Goal: Task Accomplishment & Management: Manage account settings

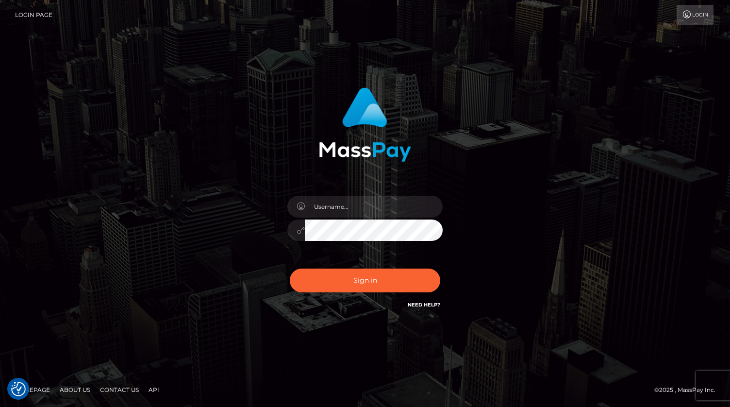
click at [339, 183] on div "Sign in" at bounding box center [365, 198] width 255 height 237
drag, startPoint x: 341, startPoint y: 199, endPoint x: 347, endPoint y: 207, distance: 10.1
click at [341, 198] on input "text" at bounding box center [374, 207] width 138 height 22
type input "kevin.xcite"
click at [393, 289] on button "Sign in" at bounding box center [365, 280] width 150 height 24
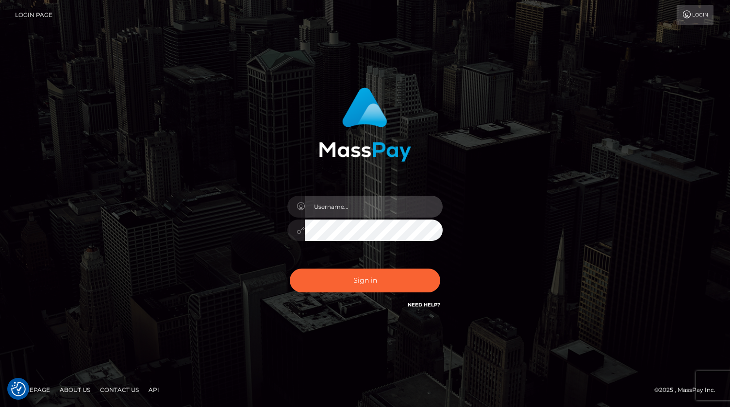
click at [383, 209] on input "text" at bounding box center [374, 207] width 138 height 22
type input "kevin.xcite"
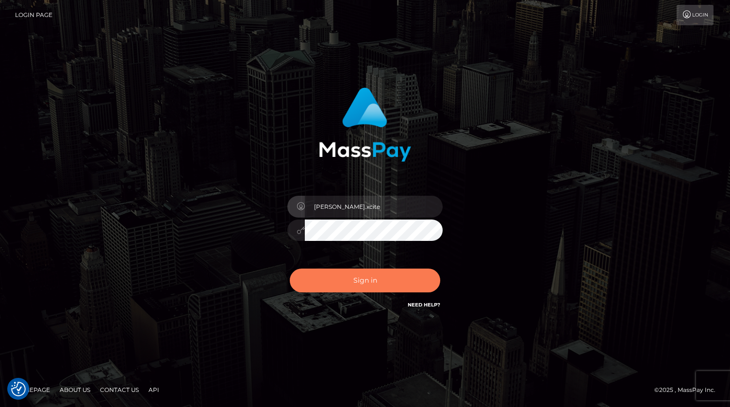
click at [401, 278] on button "Sign in" at bounding box center [365, 280] width 150 height 24
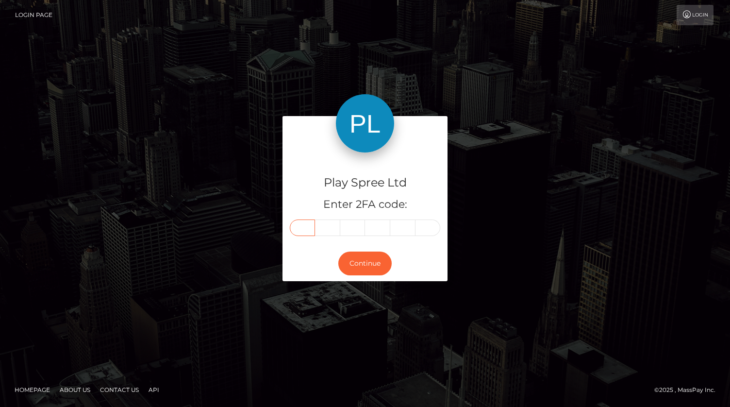
click at [314, 227] on input "text" at bounding box center [302, 227] width 25 height 16
click at [305, 228] on input "text" at bounding box center [302, 227] width 25 height 16
type input "8"
type input "3"
type input "8"
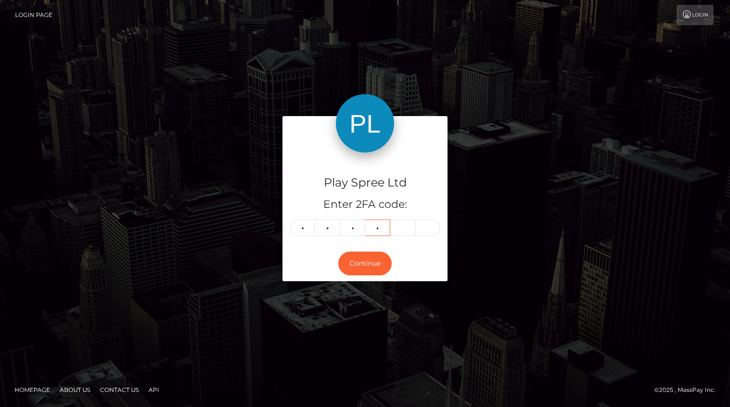
type input "5"
type input "6"
type input "8"
type input "3"
type input "8"
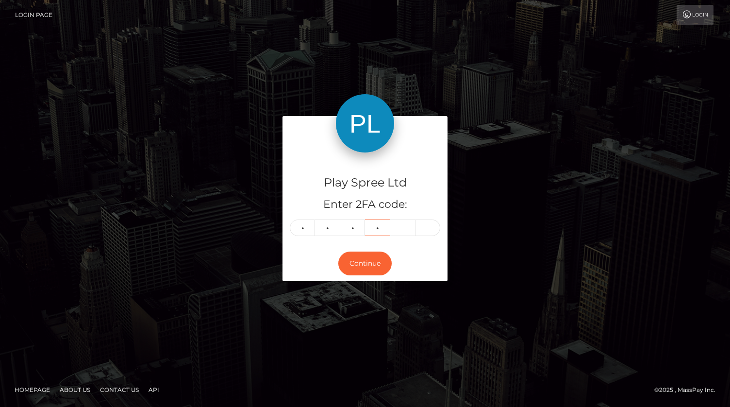
type input "5"
type input "7"
type input "6"
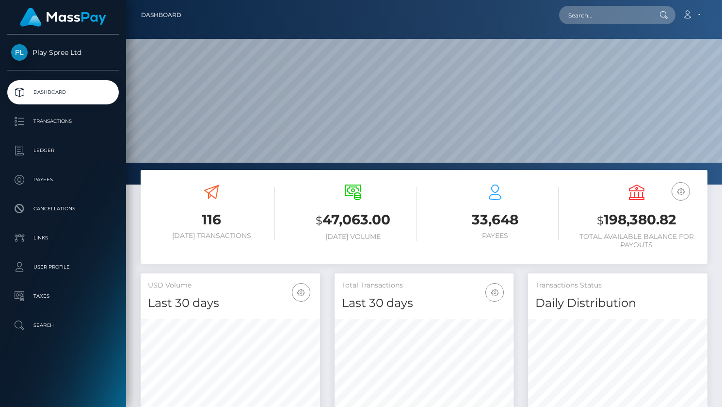
scroll to position [172, 180]
click at [639, 220] on h3 "$ 198,380.82" at bounding box center [636, 220] width 127 height 20
copy h3 "198,380.82"
